Goal: Information Seeking & Learning: Learn about a topic

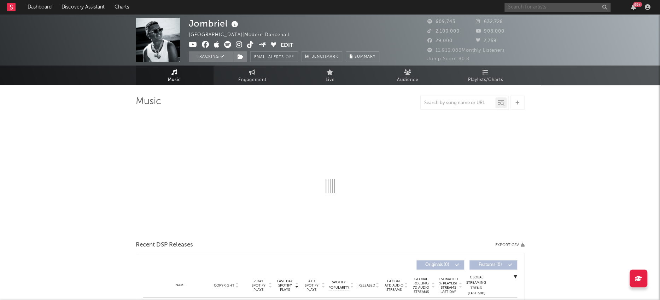
click at [539, 5] on input "text" at bounding box center [558, 7] width 106 height 9
type input "dan"
select select "6m"
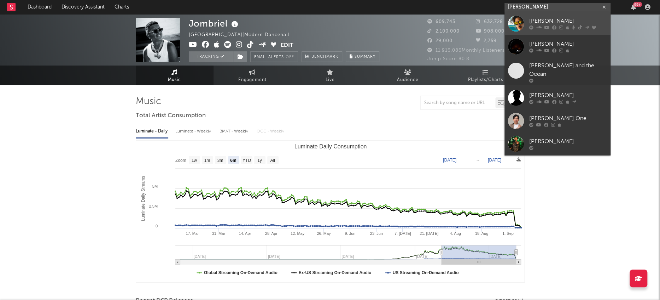
type input "[PERSON_NAME]"
click at [519, 22] on div at bounding box center [516, 24] width 16 height 16
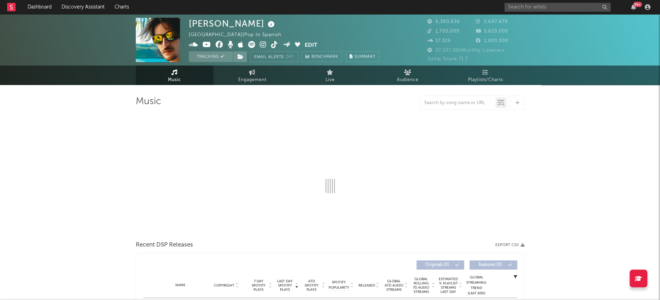
select select "6m"
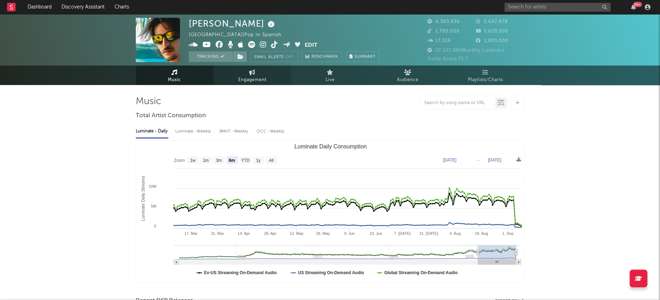
click at [238, 75] on link "Engagement" at bounding box center [253, 74] width 78 height 19
select select "1w"
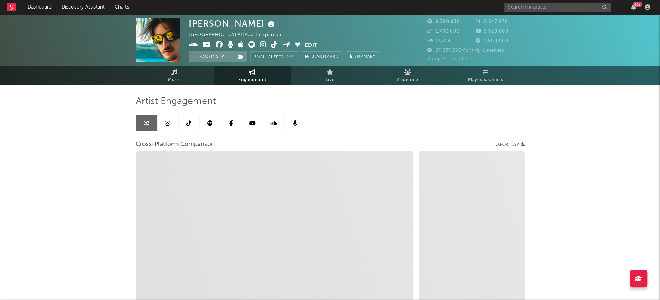
select select "1m"
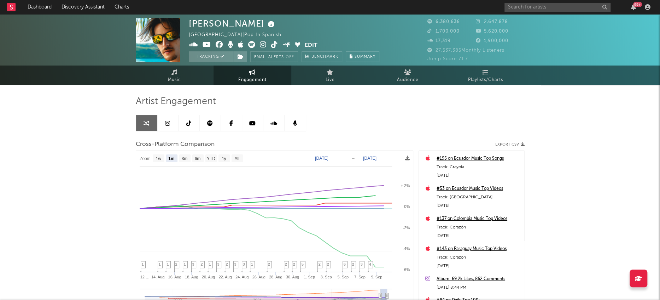
click at [171, 126] on link at bounding box center [167, 123] width 21 height 16
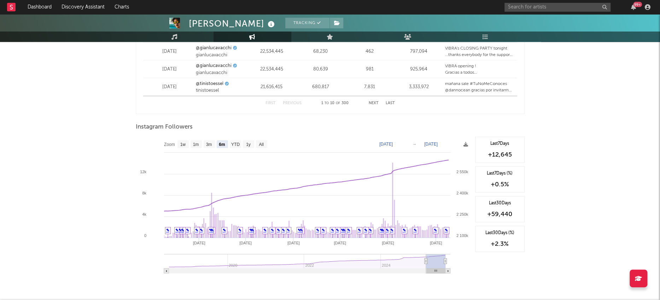
scroll to position [1006, 0]
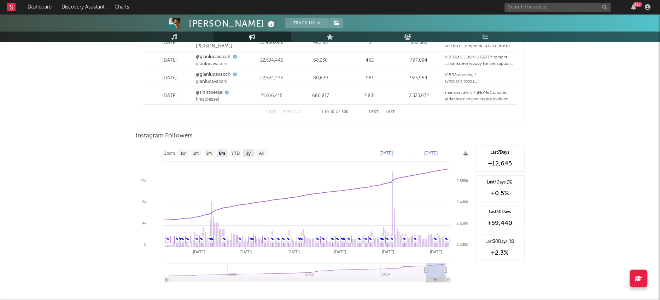
click at [254, 153] on rect at bounding box center [248, 153] width 11 height 8
select select "1y"
type input "[DATE]"
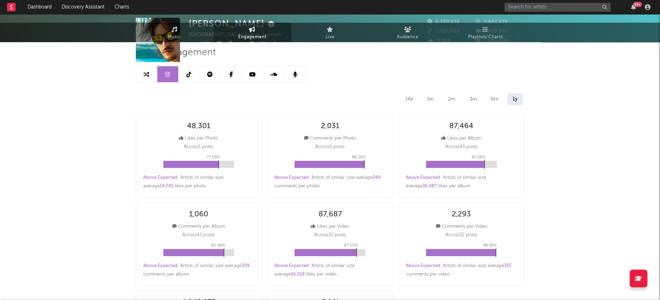
scroll to position [0, 0]
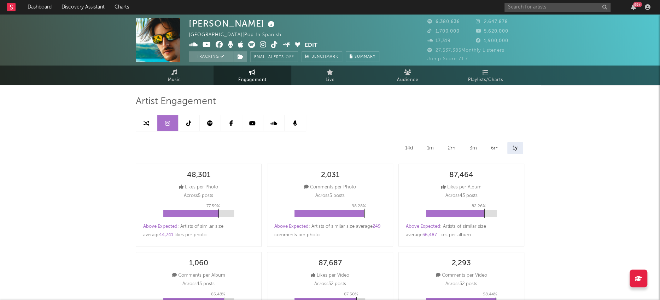
click at [190, 122] on icon at bounding box center [188, 123] width 5 height 6
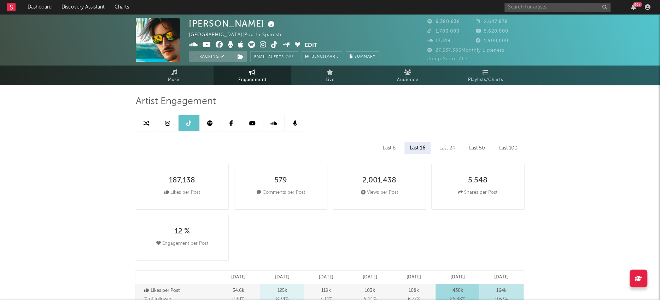
select select "6m"
click at [210, 120] on icon at bounding box center [210, 123] width 6 height 6
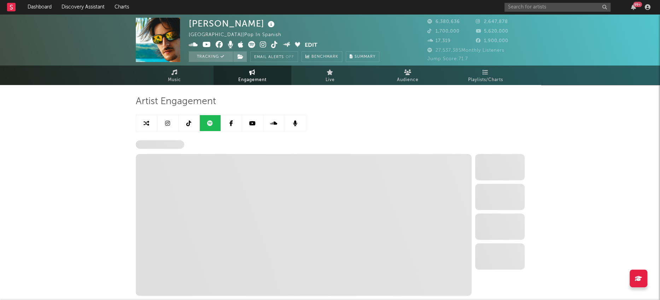
select select "6m"
select select "1w"
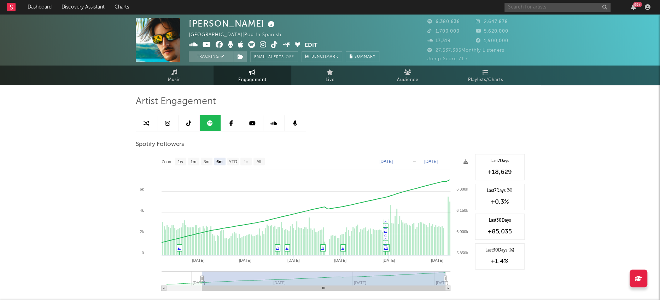
click at [560, 7] on input "text" at bounding box center [558, 7] width 106 height 9
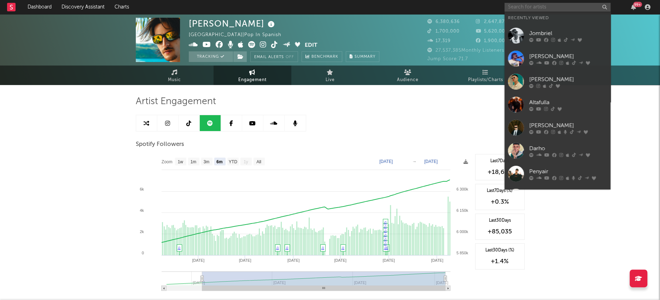
type input "a"
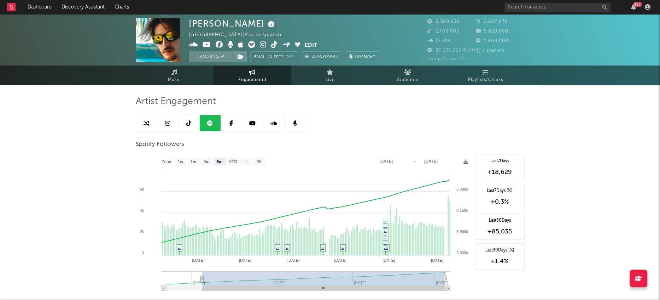
click at [538, 11] on input "text" at bounding box center [558, 7] width 106 height 9
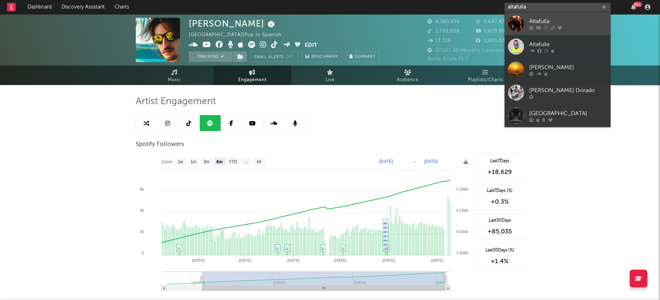
type input "altafulla"
click at [518, 22] on div at bounding box center [516, 24] width 16 height 16
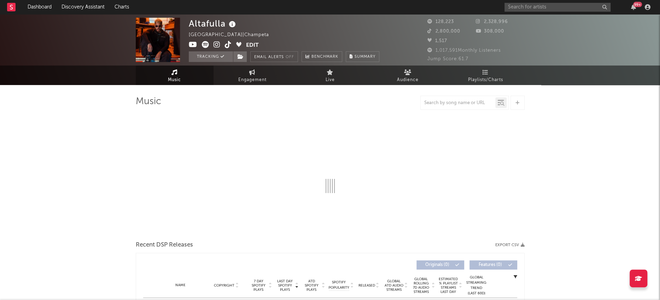
select select "6m"
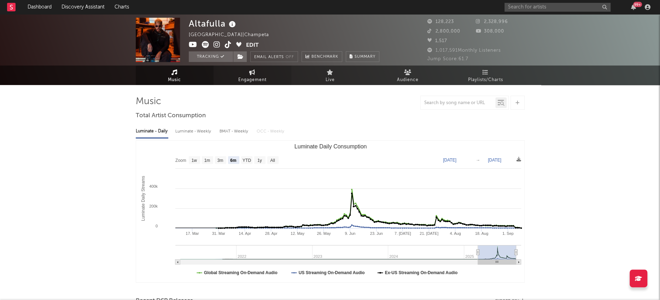
click at [240, 75] on link "Engagement" at bounding box center [253, 74] width 78 height 19
select select "1w"
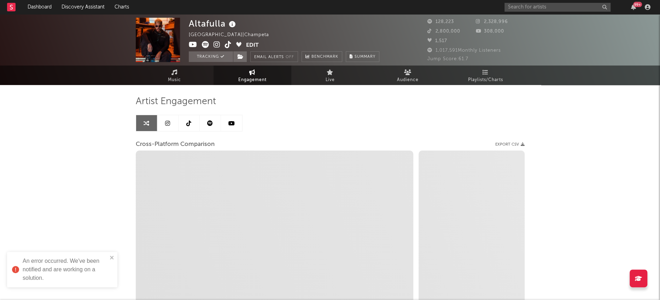
click at [109, 259] on div "An error occurred. We've been notified and are working on a solution." at bounding box center [60, 269] width 100 height 30
click at [166, 127] on link at bounding box center [167, 123] width 21 height 16
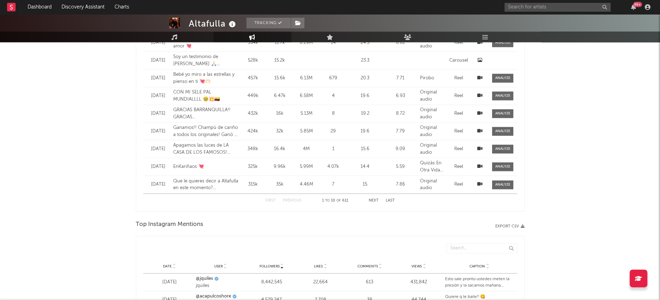
select select "1w"
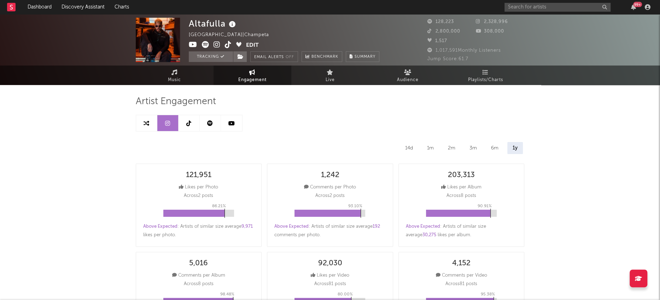
click at [212, 124] on icon at bounding box center [210, 123] width 6 height 6
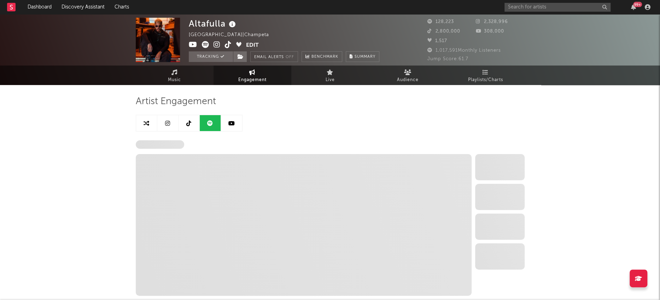
select select "6m"
select select "1w"
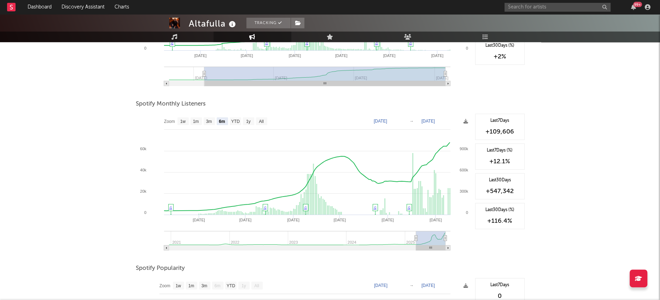
scroll to position [185, 0]
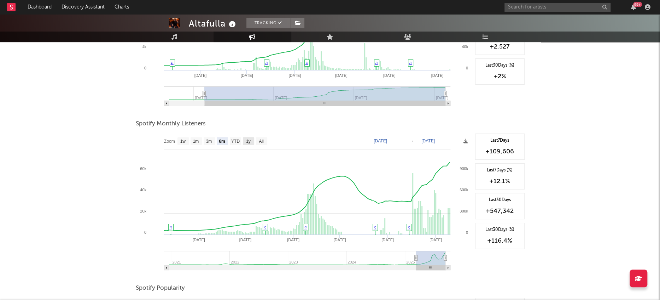
click at [246, 143] on rect at bounding box center [248, 141] width 11 height 8
select select "1y"
type input "[DATE]"
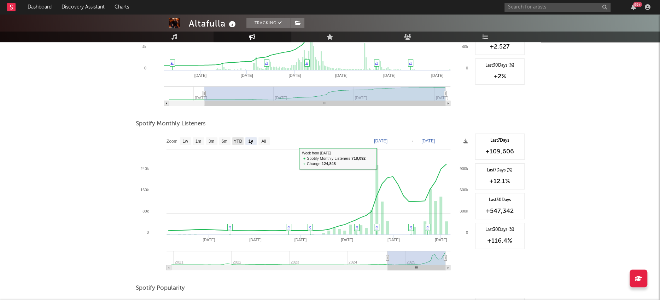
click at [238, 140] on text "YTD" at bounding box center [237, 141] width 8 height 5
select select "YTD"
type input "[DATE]"
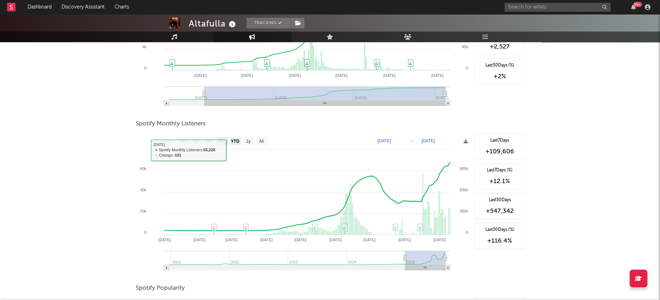
click at [221, 143] on rect at bounding box center [222, 141] width 11 height 8
select select "6m"
type input "[DATE]"
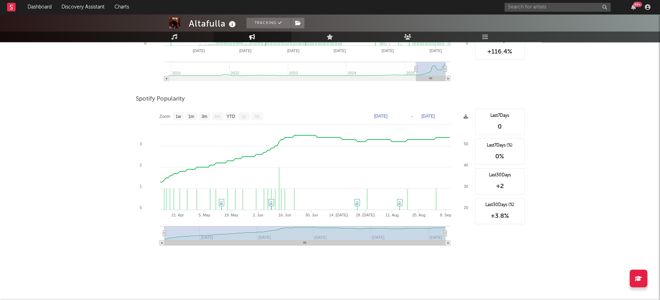
scroll to position [0, 0]
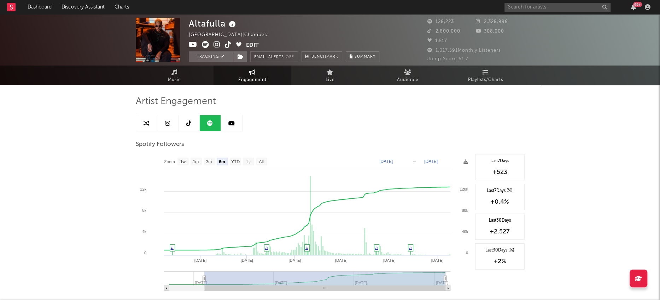
click at [235, 116] on link at bounding box center [231, 123] width 21 height 16
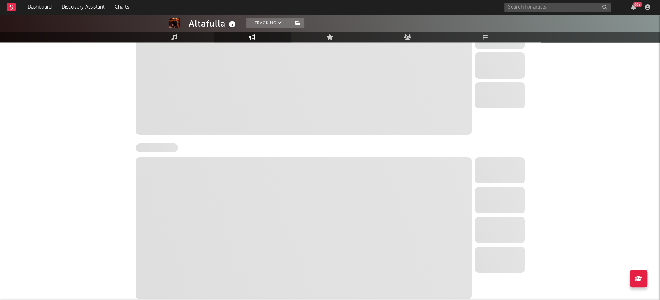
select select "6m"
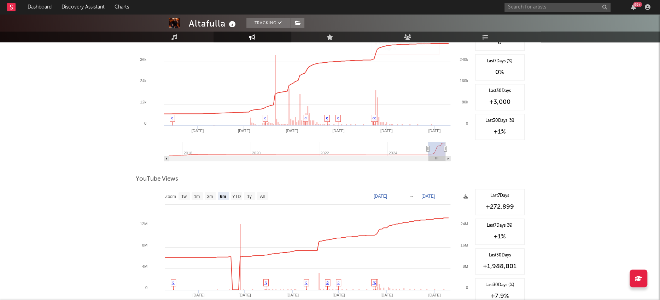
scroll to position [700, 0]
